Goal: Task Accomplishment & Management: Manage account settings

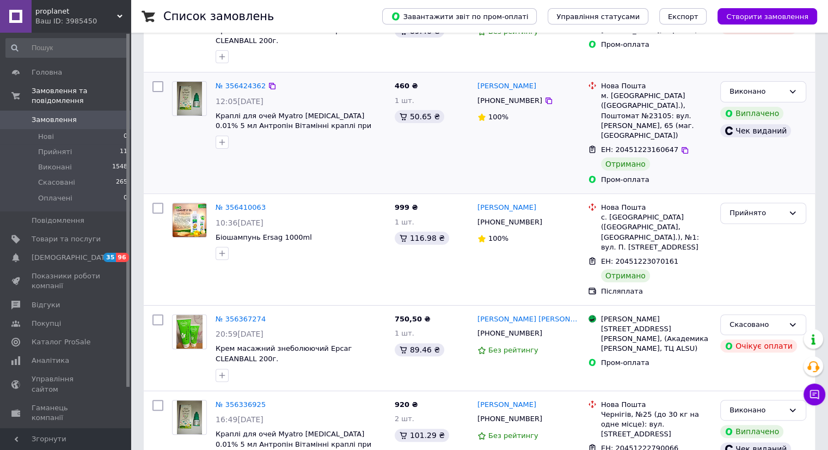
scroll to position [363, 0]
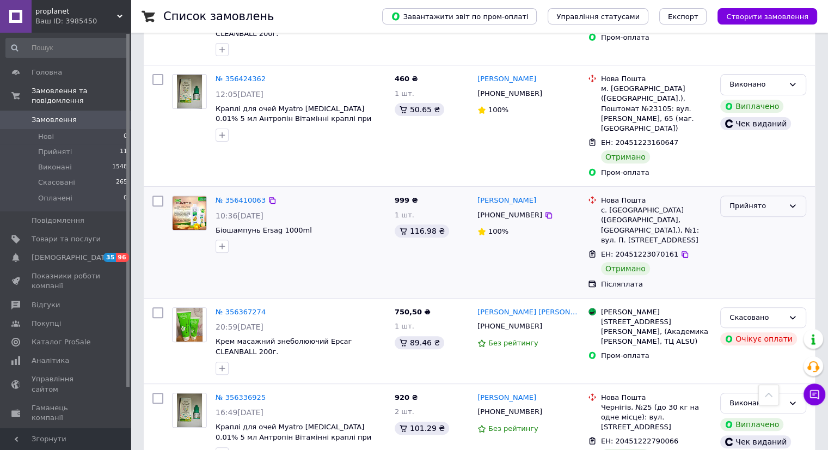
click at [750, 200] on div "Прийнято" at bounding box center [757, 205] width 54 height 11
click at [747, 219] on li "Виконано" at bounding box center [763, 229] width 85 height 20
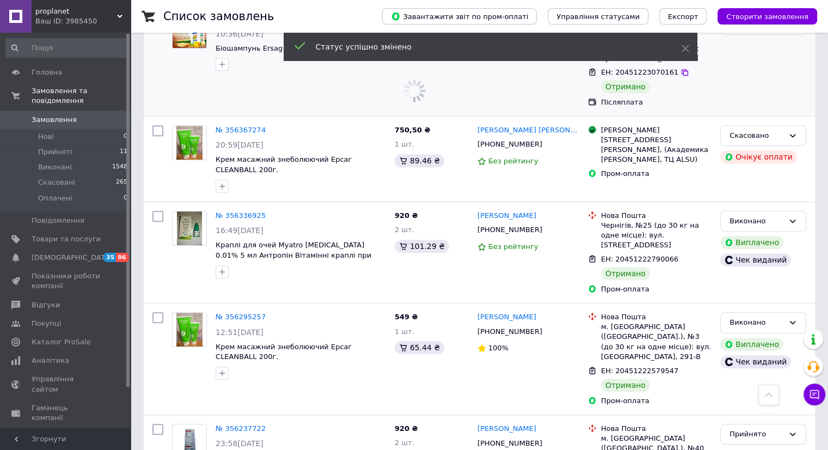
scroll to position [726, 0]
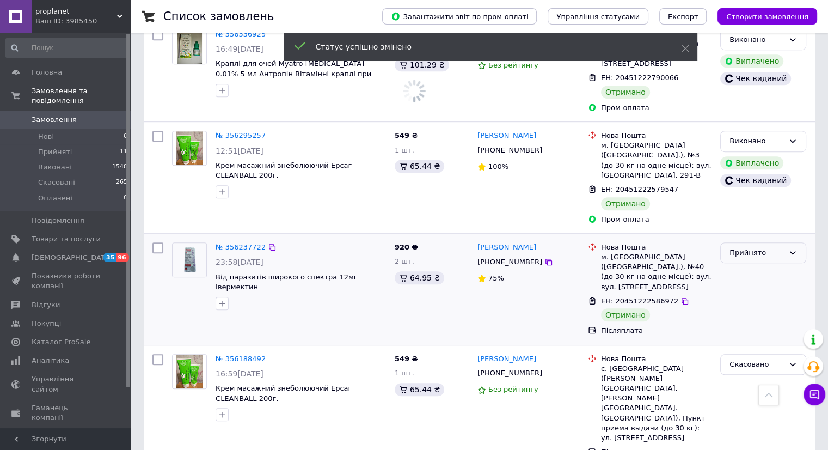
click at [763, 247] on div "Прийнято" at bounding box center [757, 252] width 54 height 11
click at [753, 265] on li "Виконано" at bounding box center [763, 275] width 85 height 20
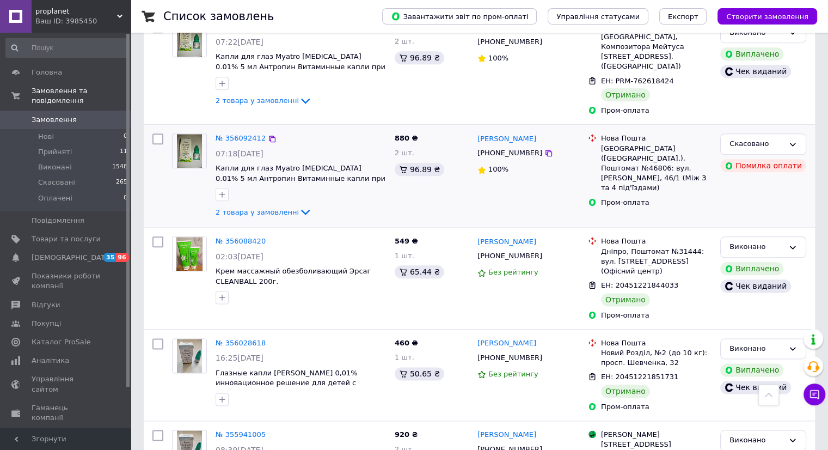
scroll to position [1452, 0]
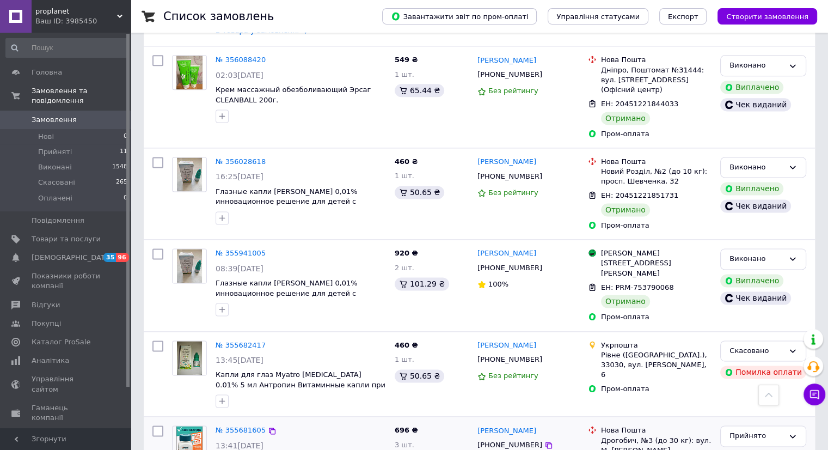
click at [744, 430] on div "Прийнято" at bounding box center [757, 435] width 54 height 11
click at [733, 449] on li "Виконано" at bounding box center [763, 459] width 85 height 20
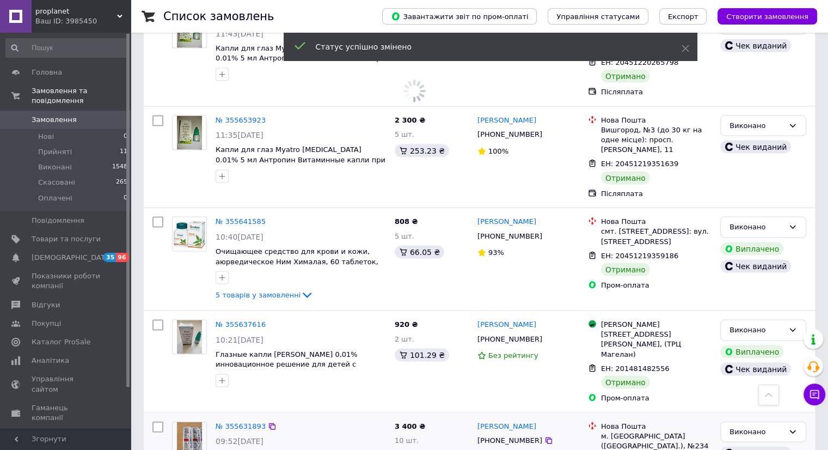
scroll to position [2360, 0]
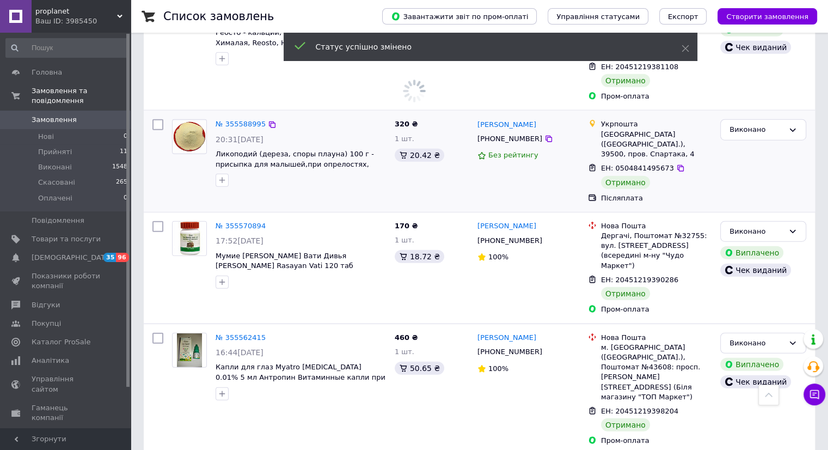
scroll to position [2904, 0]
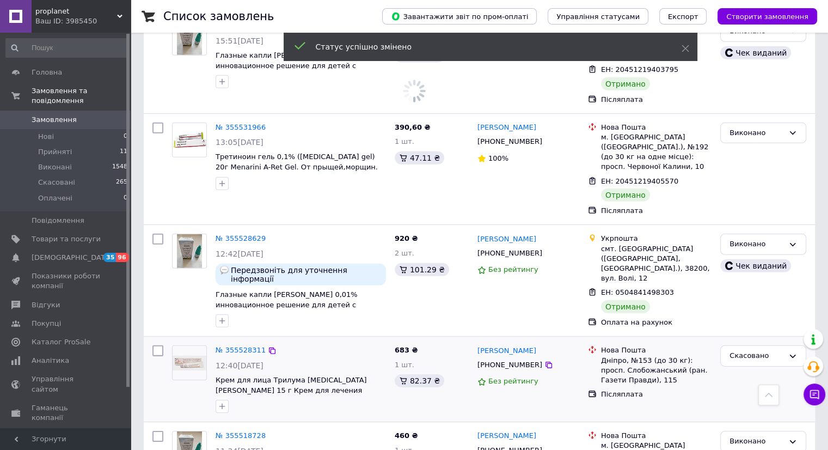
scroll to position [3449, 0]
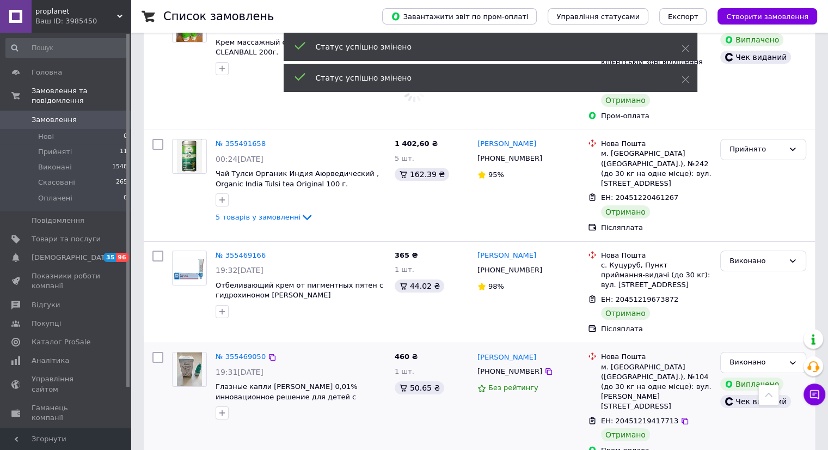
scroll to position [3993, 0]
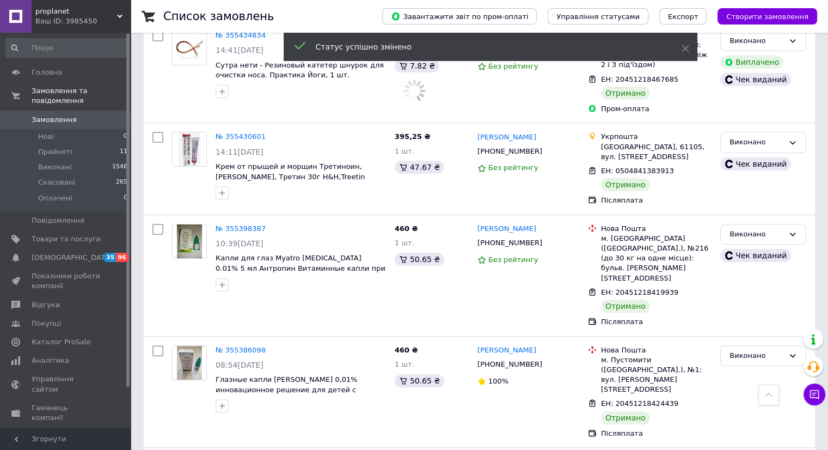
scroll to position [4538, 0]
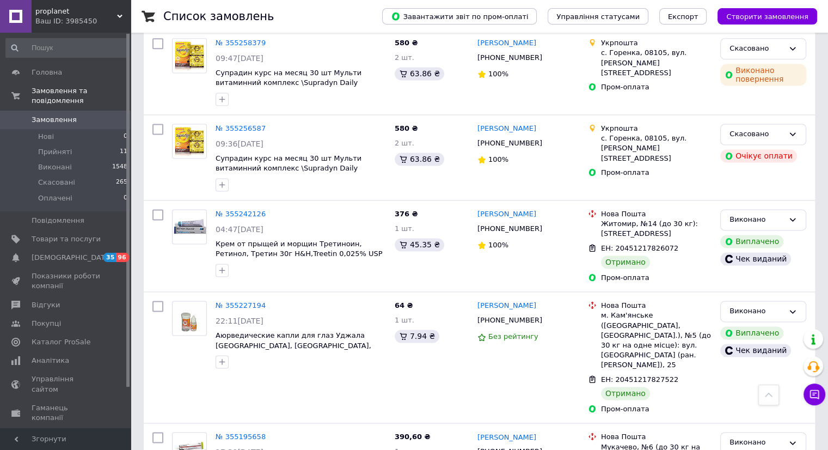
scroll to position [5809, 0]
